Goal: Answer question/provide support: Share knowledge or assist other users

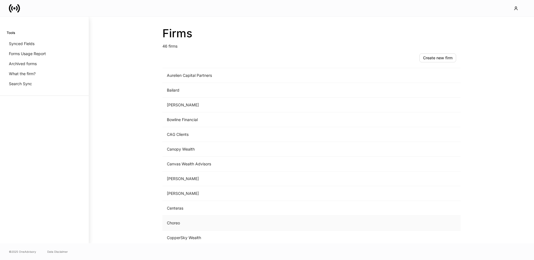
scroll to position [69, 0]
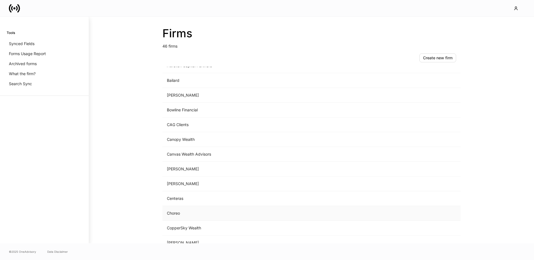
click at [192, 216] on td "Choreo" at bounding box center [265, 213] width 206 height 15
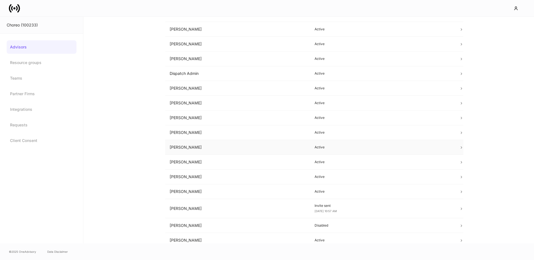
scroll to position [69, 0]
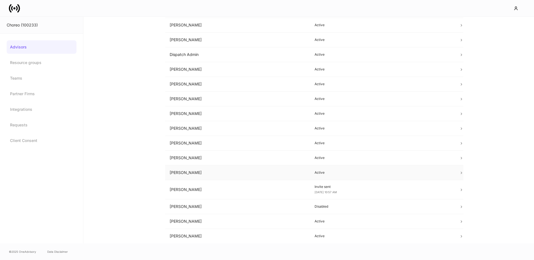
click at [196, 168] on td "[PERSON_NAME]" at bounding box center [237, 172] width 145 height 15
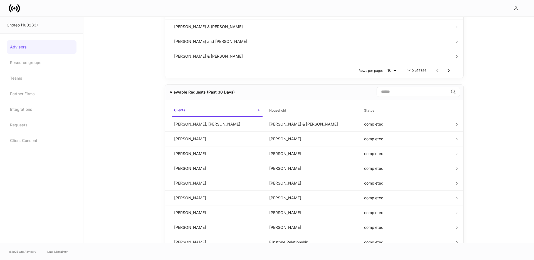
scroll to position [321, 0]
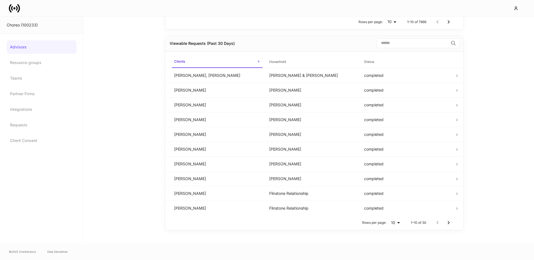
click at [395, 43] on input "search" at bounding box center [412, 43] width 72 height 10
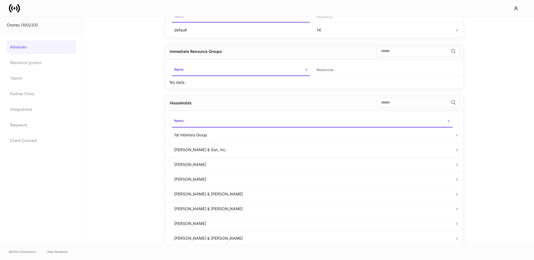
scroll to position [218, 0]
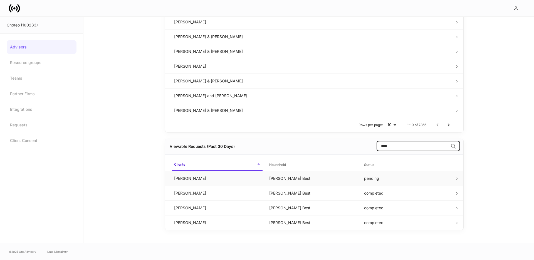
type input "****"
click at [281, 182] on td "[PERSON_NAME] Best" at bounding box center [312, 178] width 95 height 15
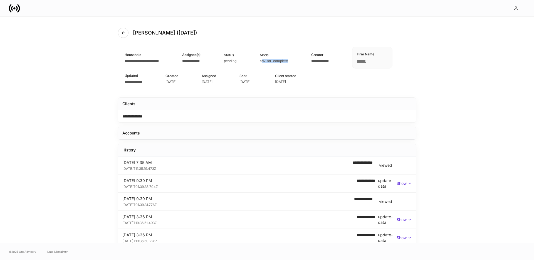
drag, startPoint x: 282, startPoint y: 59, endPoint x: 301, endPoint y: 60, distance: 18.9
click at [288, 60] on div "advisor-complete" at bounding box center [274, 61] width 28 height 4
drag, startPoint x: 173, startPoint y: 80, endPoint x: 192, endPoint y: 81, distance: 19.2
click at [142, 81] on span "**********" at bounding box center [133, 81] width 18 height 3
click at [160, 81] on div "**********" at bounding box center [141, 78] width 35 height 20
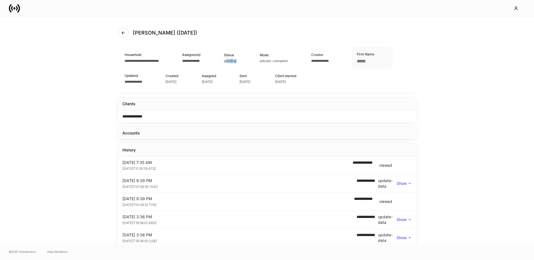
drag, startPoint x: 239, startPoint y: 61, endPoint x: 257, endPoint y: 62, distance: 17.5
click at [254, 62] on div "Status pending" at bounding box center [239, 58] width 30 height 20
click at [254, 61] on div "Status pending" at bounding box center [239, 58] width 30 height 20
drag, startPoint x: 176, startPoint y: 186, endPoint x: 296, endPoint y: 187, distance: 120.0
click at [176, 186] on div "[DATE]T01:39:35.704Z" at bounding box center [239, 186] width 234 height 6
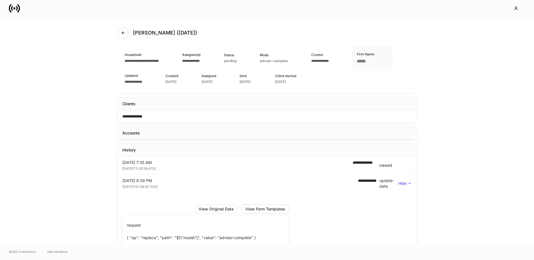
drag, startPoint x: 403, startPoint y: 184, endPoint x: 383, endPoint y: 176, distance: 21.8
click at [401, 184] on p "Hide" at bounding box center [402, 183] width 8 height 6
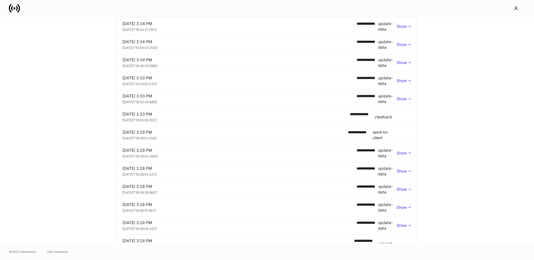
scroll to position [436, 0]
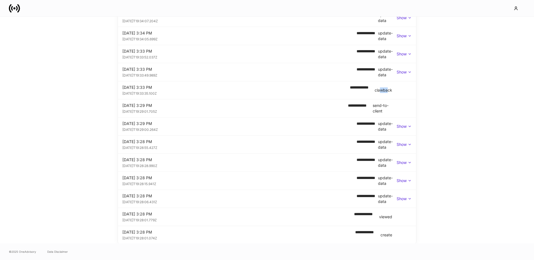
drag, startPoint x: 380, startPoint y: 90, endPoint x: 388, endPoint y: 90, distance: 8.6
click at [388, 90] on div "clawback" at bounding box center [383, 90] width 18 height 6
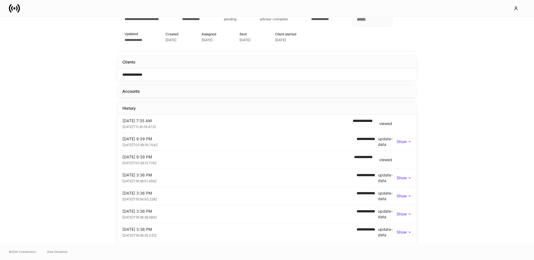
scroll to position [0, 0]
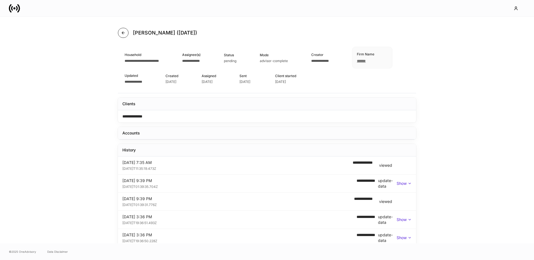
click at [121, 31] on icon "button" at bounding box center [123, 33] width 4 height 4
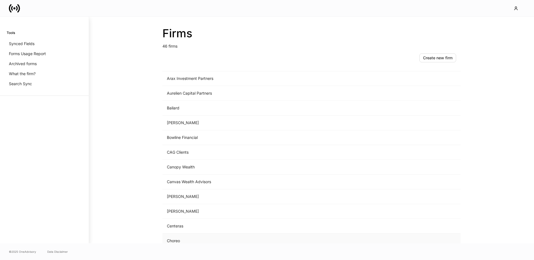
scroll to position [60, 0]
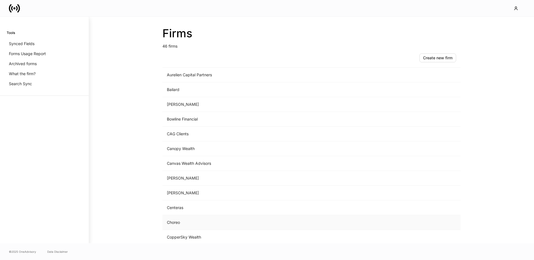
click at [189, 223] on td "Choreo" at bounding box center [265, 222] width 206 height 15
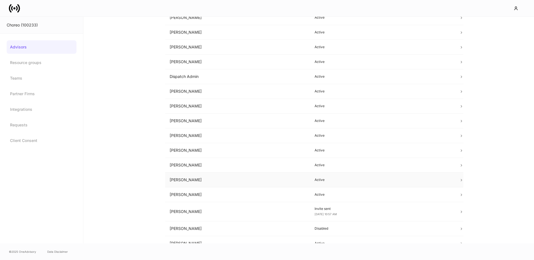
scroll to position [69, 0]
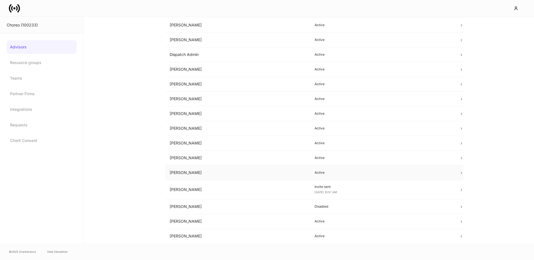
click at [203, 176] on td "[PERSON_NAME]" at bounding box center [237, 172] width 145 height 15
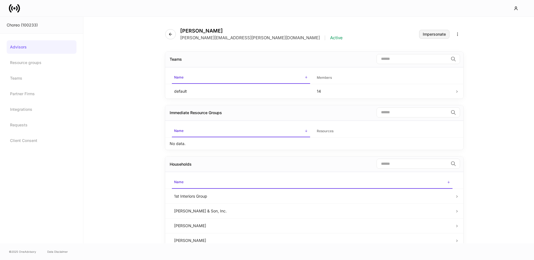
click at [428, 36] on button "Impersonate" at bounding box center [434, 34] width 30 height 9
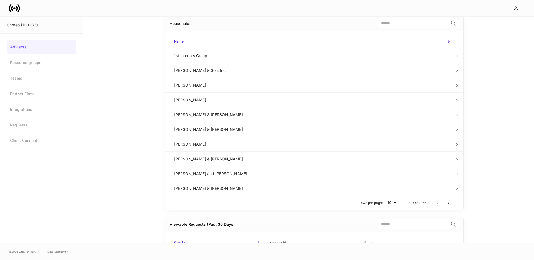
scroll to position [321, 0]
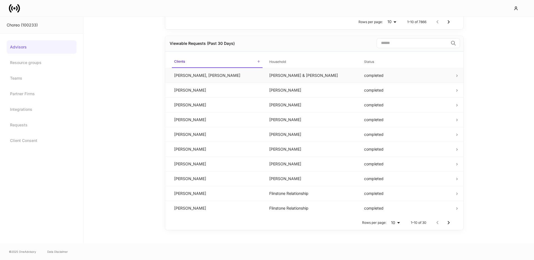
click at [238, 73] on td "[PERSON_NAME], [PERSON_NAME]" at bounding box center [217, 75] width 95 height 15
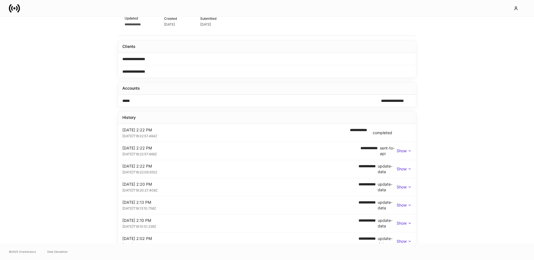
scroll to position [82, 0]
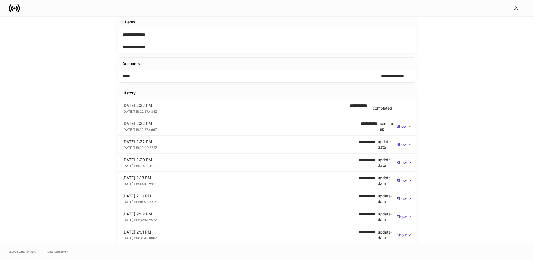
click at [406, 126] on div "Show" at bounding box center [403, 126] width 15 height 6
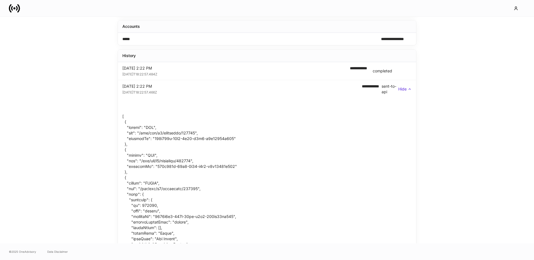
scroll to position [61, 0]
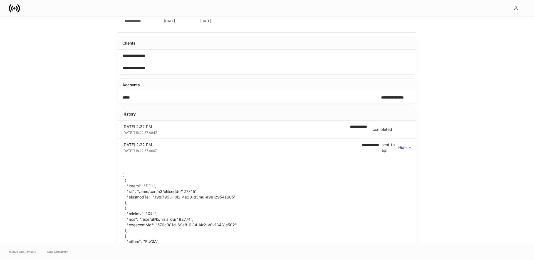
click at [409, 149] on icon at bounding box center [409, 147] width 4 height 4
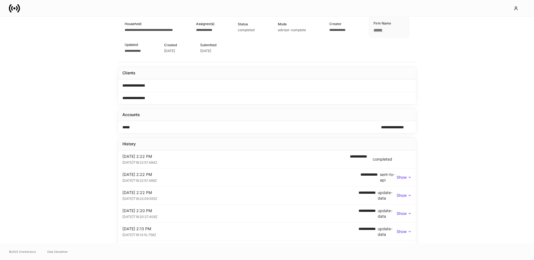
scroll to position [4, 0]
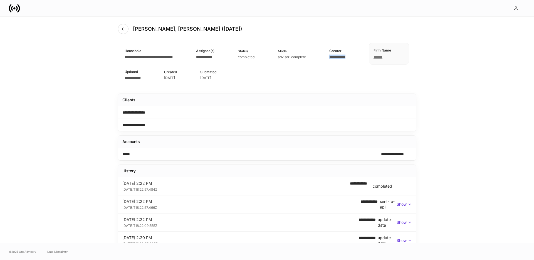
drag, startPoint x: 340, startPoint y: 56, endPoint x: 312, endPoint y: 60, distance: 28.1
click at [360, 56] on div "**********" at bounding box center [346, 54] width 34 height 20
drag, startPoint x: 170, startPoint y: 77, endPoint x: 191, endPoint y: 77, distance: 21.4
click at [158, 77] on div "**********" at bounding box center [141, 74] width 34 height 20
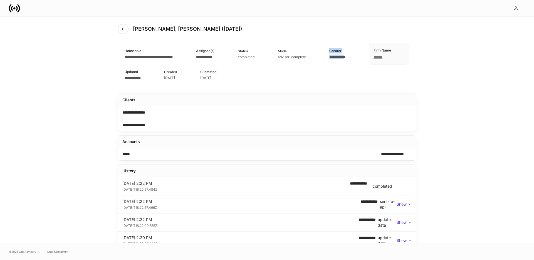
drag, startPoint x: 339, startPoint y: 51, endPoint x: 273, endPoint y: 65, distance: 67.8
click at [357, 58] on div "**********" at bounding box center [346, 54] width 34 height 20
drag, startPoint x: 175, startPoint y: 70, endPoint x: 190, endPoint y: 77, distance: 16.8
click at [158, 77] on div "**********" at bounding box center [141, 74] width 34 height 20
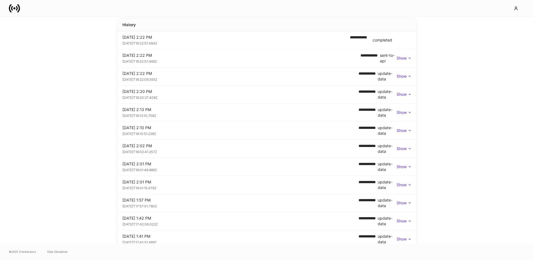
scroll to position [208, 0]
